Goal: Transaction & Acquisition: Purchase product/service

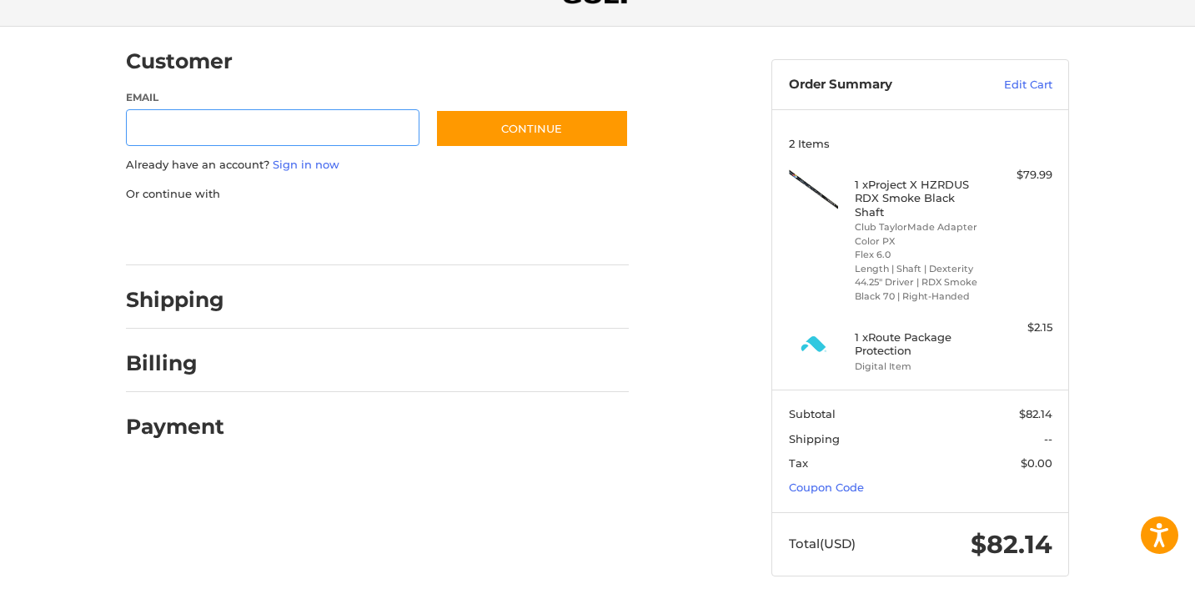
scroll to position [106, 0]
click at [323, 163] on link "Sign in now" at bounding box center [306, 164] width 67 height 13
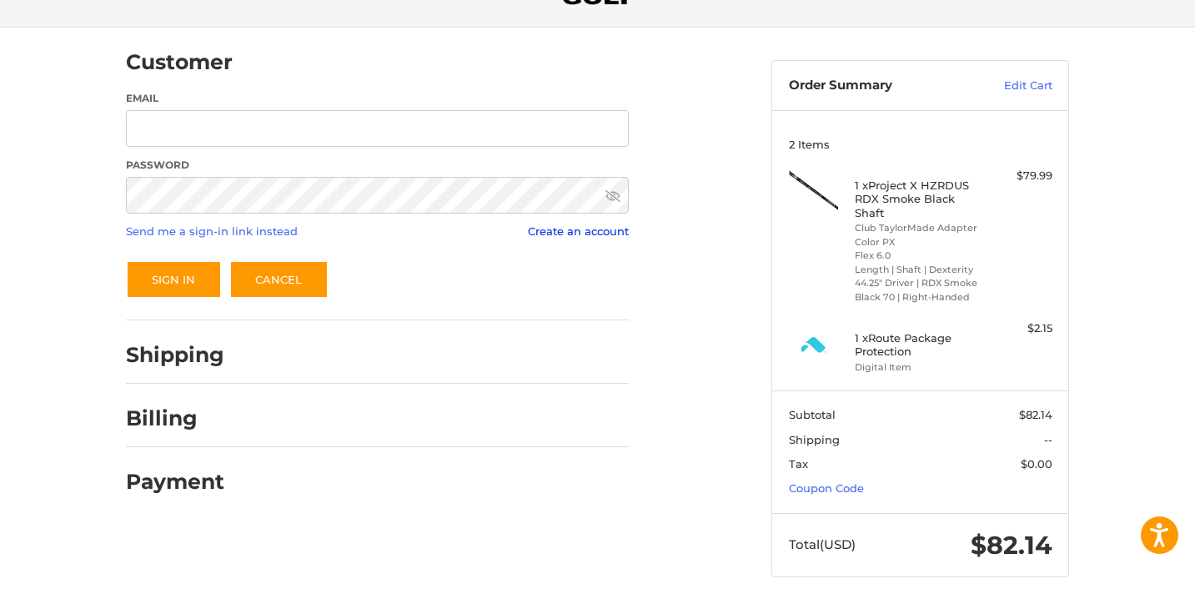
click at [609, 235] on link "Create an account" at bounding box center [578, 230] width 101 height 13
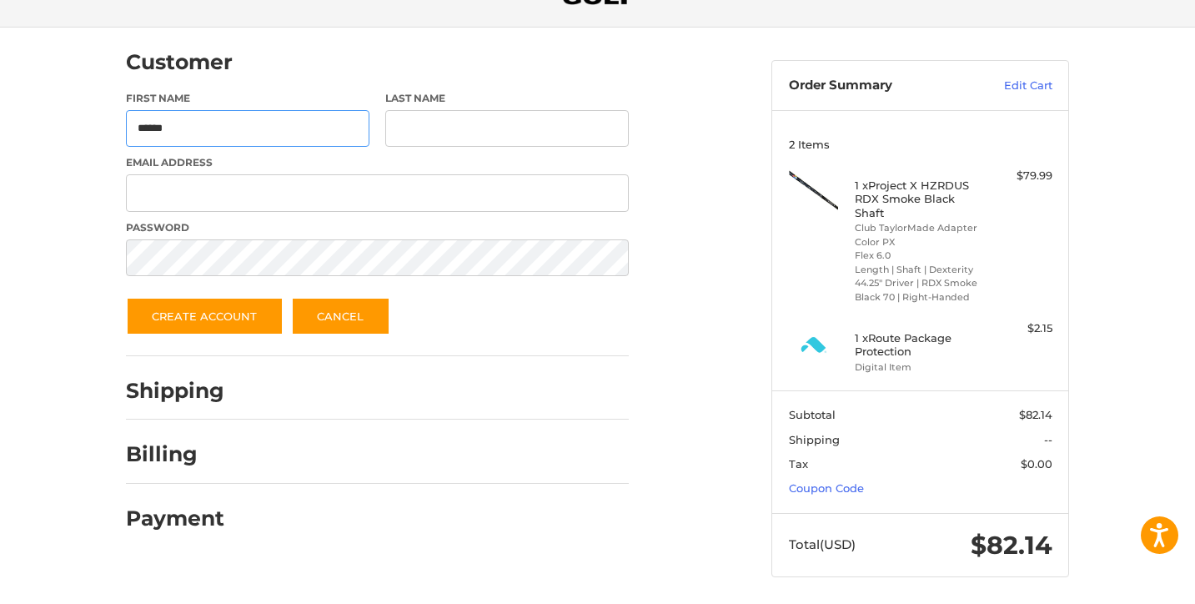
type input "******"
type input "**********"
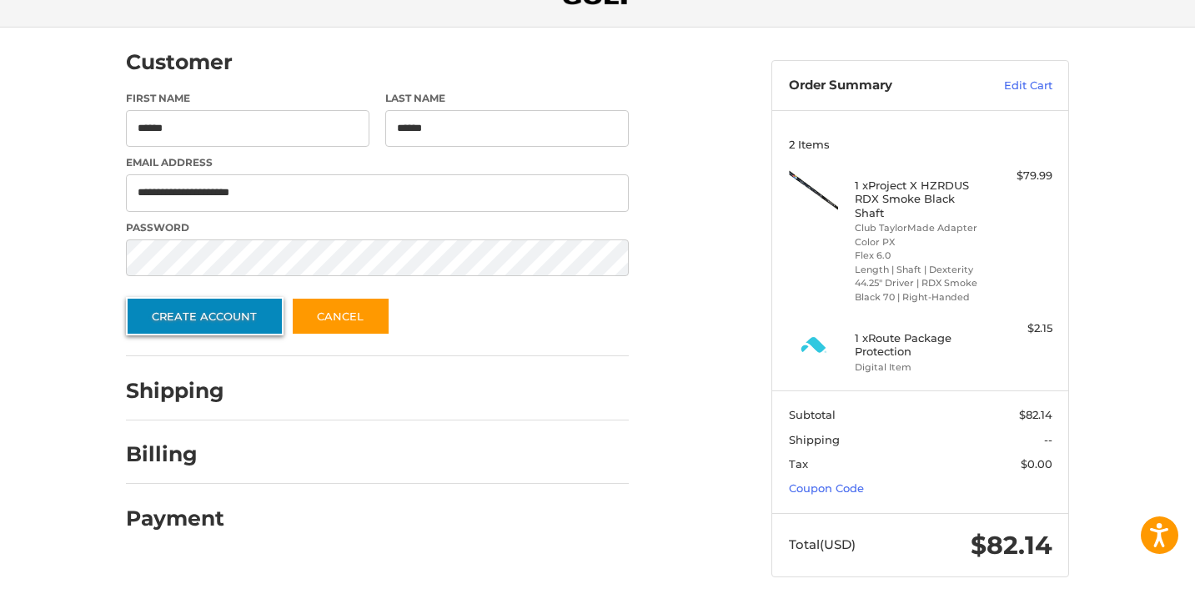
click at [222, 311] on button "Create Account" at bounding box center [205, 316] width 158 height 38
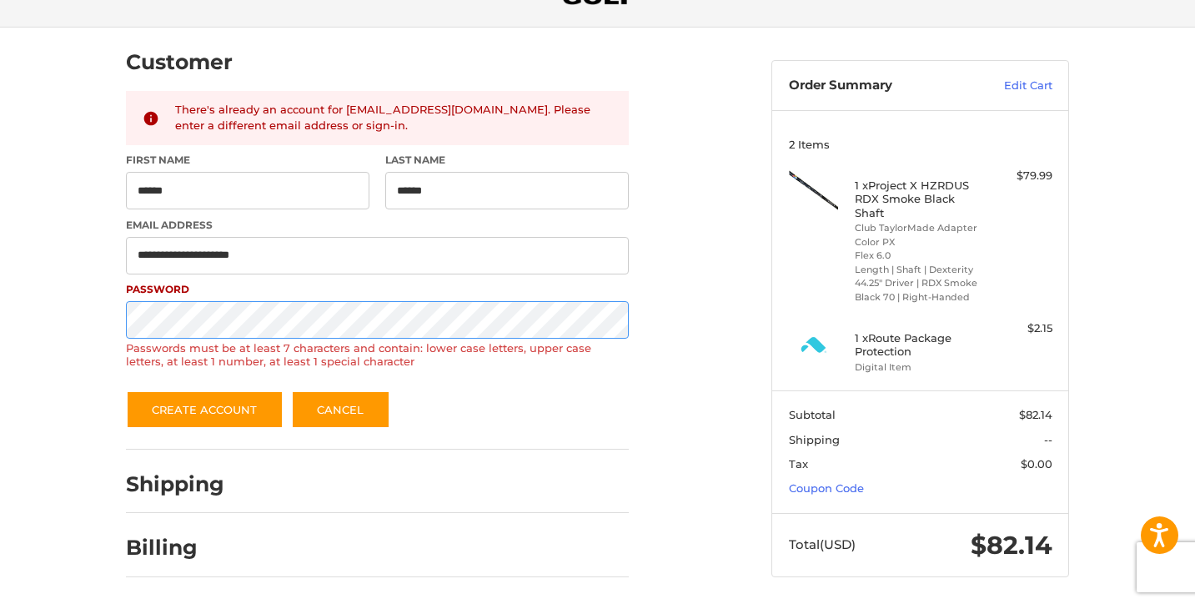
click at [53, 310] on div "**********" at bounding box center [597, 342] width 1195 height 628
click at [203, 408] on button "Create Account" at bounding box center [205, 409] width 158 height 38
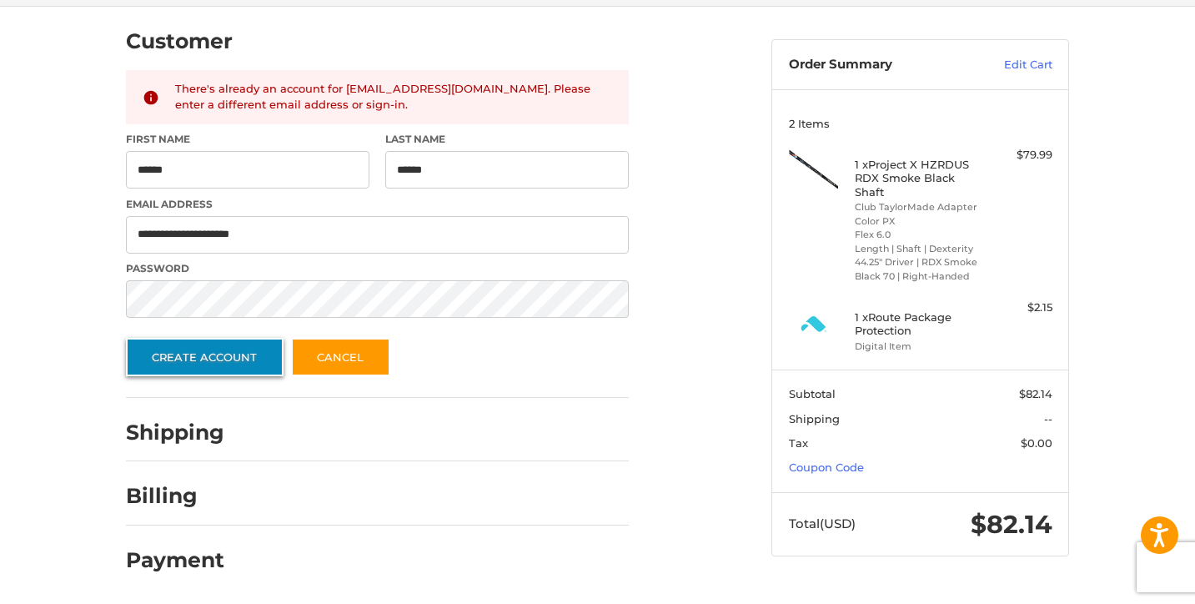
click at [213, 360] on button "Create Account" at bounding box center [205, 357] width 158 height 38
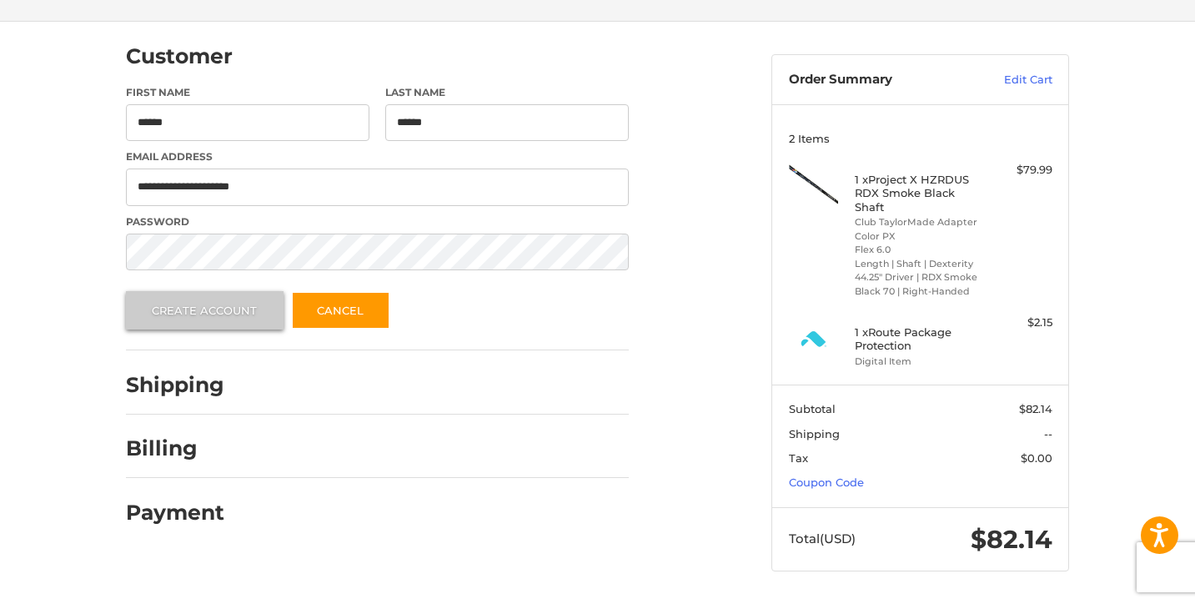
scroll to position [106, 0]
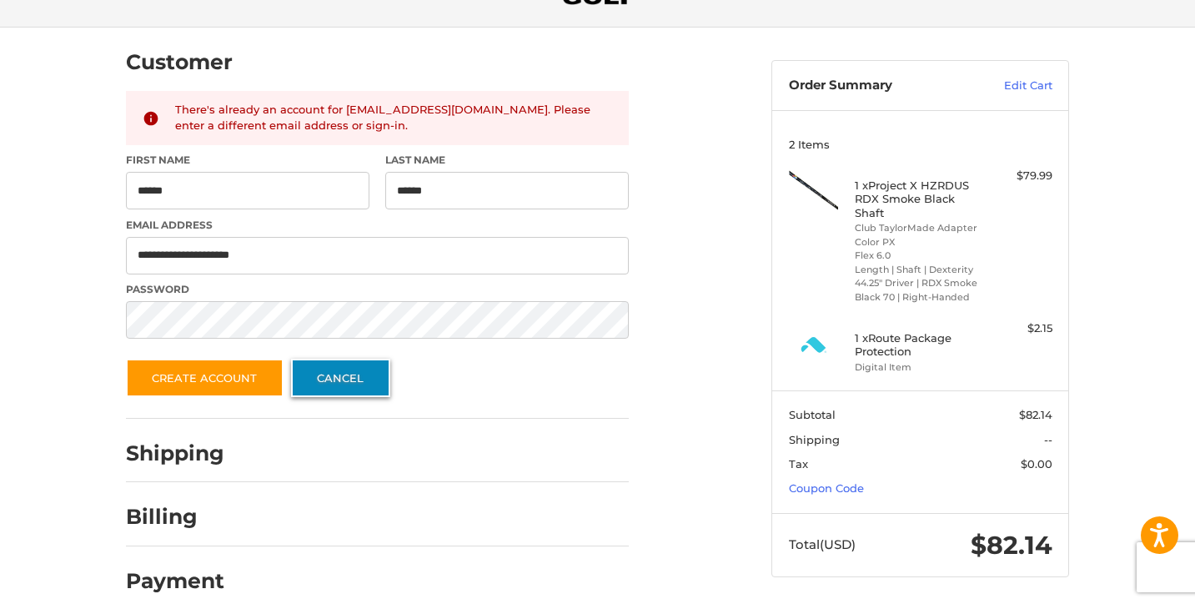
click at [347, 385] on link "Cancel" at bounding box center [340, 377] width 99 height 38
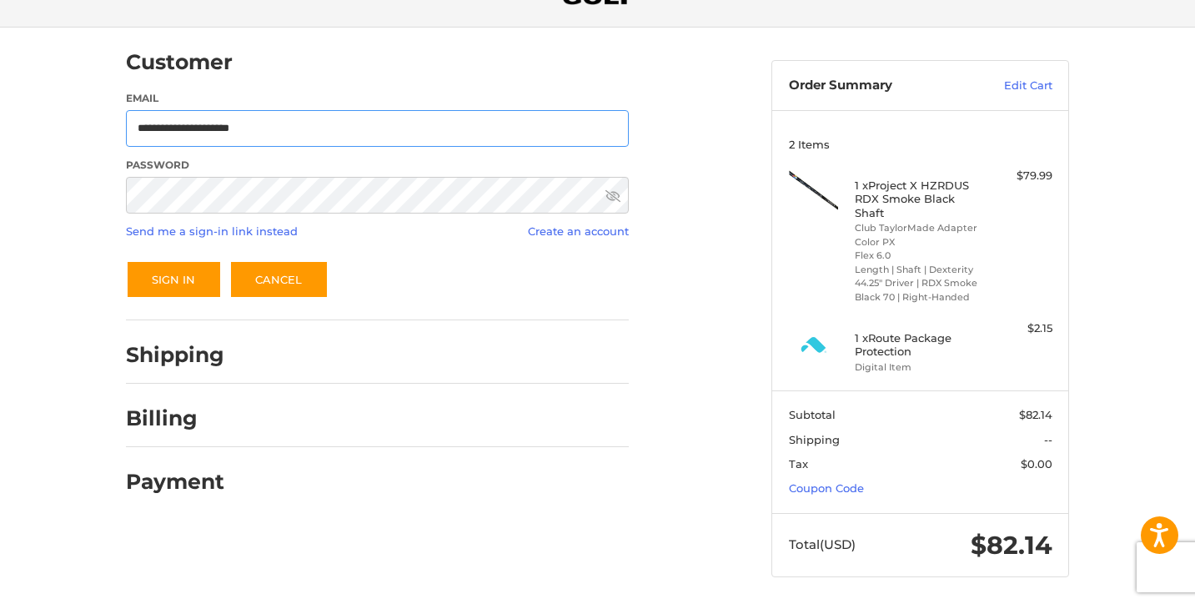
type input "**********"
click at [176, 284] on button "Sign In" at bounding box center [174, 279] width 96 height 38
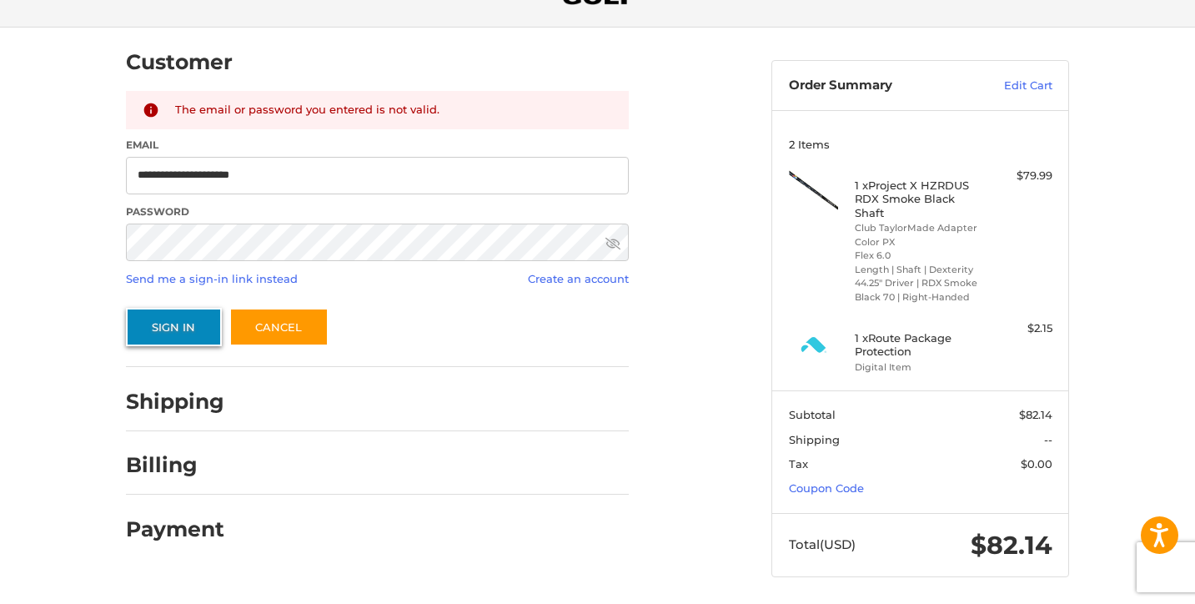
click at [195, 324] on button "Sign In" at bounding box center [174, 327] width 96 height 38
click at [612, 243] on icon at bounding box center [612, 244] width 15 height 12
click at [612, 243] on icon at bounding box center [612, 243] width 15 height 10
click at [233, 278] on link "Send me a sign-in link instead" at bounding box center [212, 278] width 172 height 13
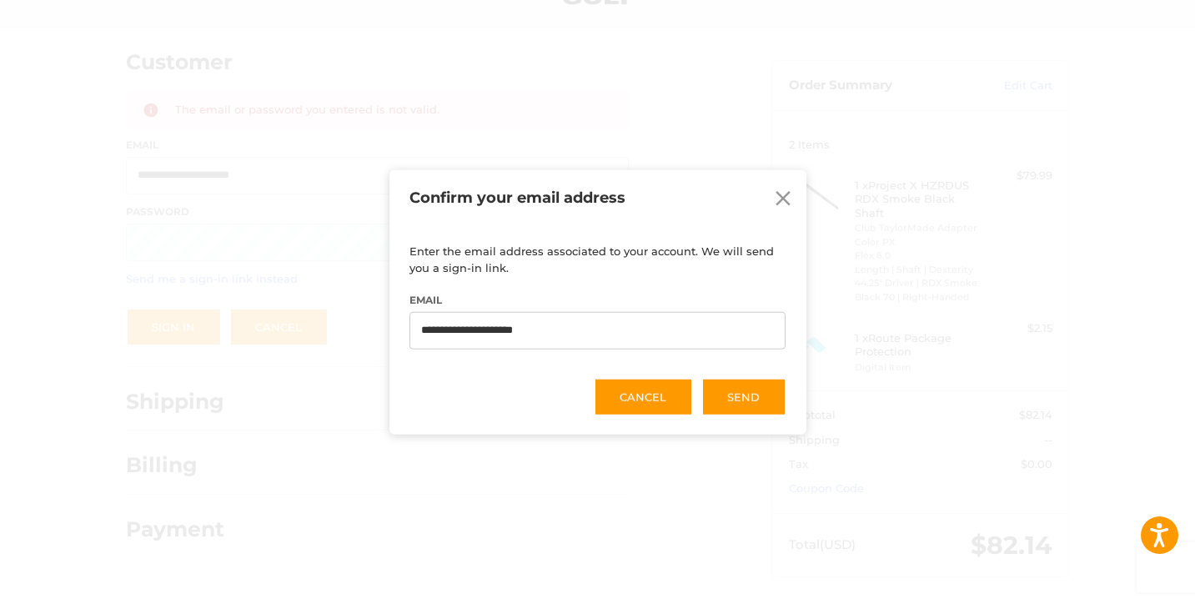
click at [777, 186] on icon at bounding box center [782, 198] width 25 height 25
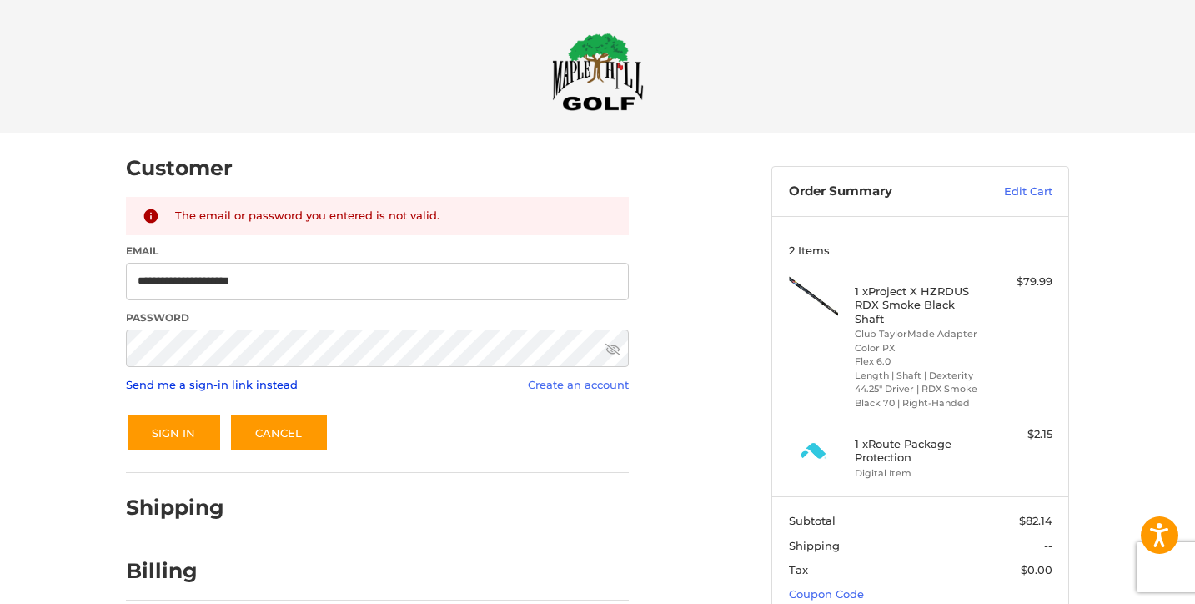
scroll to position [0, 0]
click at [253, 384] on link "Send me a sign-in link instead" at bounding box center [212, 384] width 172 height 13
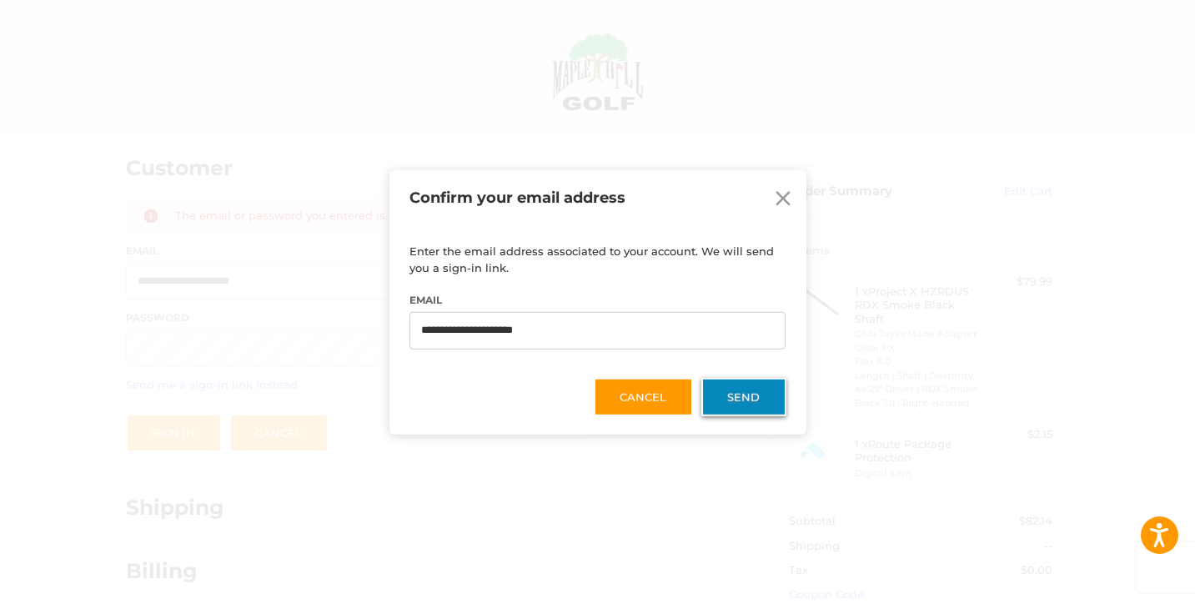
click at [746, 397] on button "Send" at bounding box center [743, 396] width 85 height 38
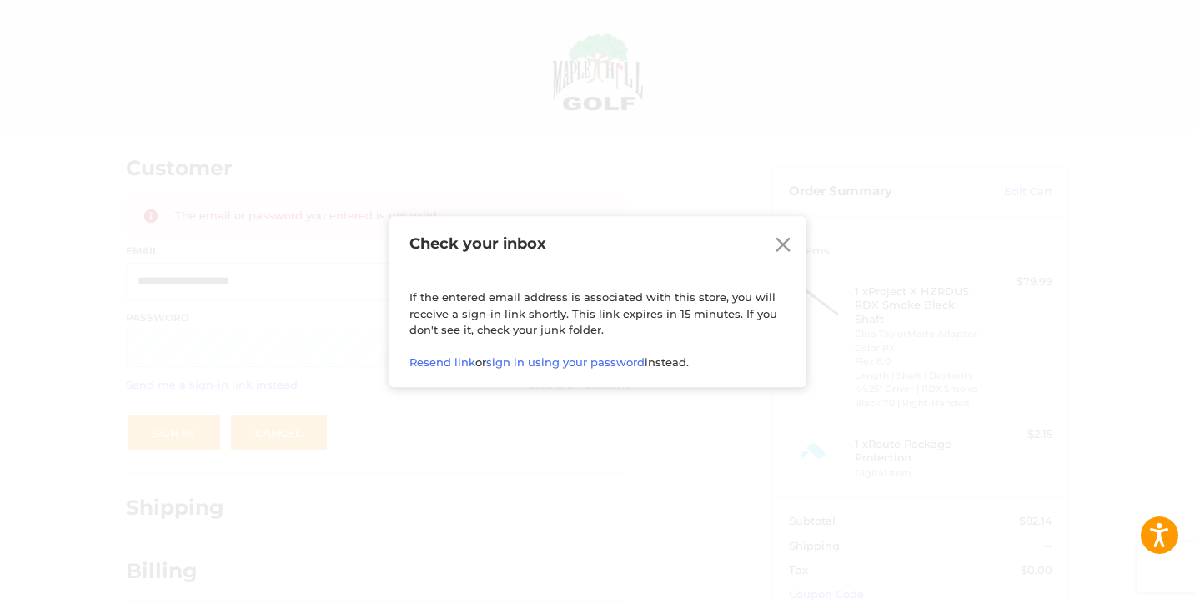
click at [564, 418] on div "Check your inbox Close If the entered email address is associated with this sto…" at bounding box center [597, 302] width 1195 height 604
click at [783, 244] on icon at bounding box center [783, 245] width 15 height 15
